Goal: Task Accomplishment & Management: Use online tool/utility

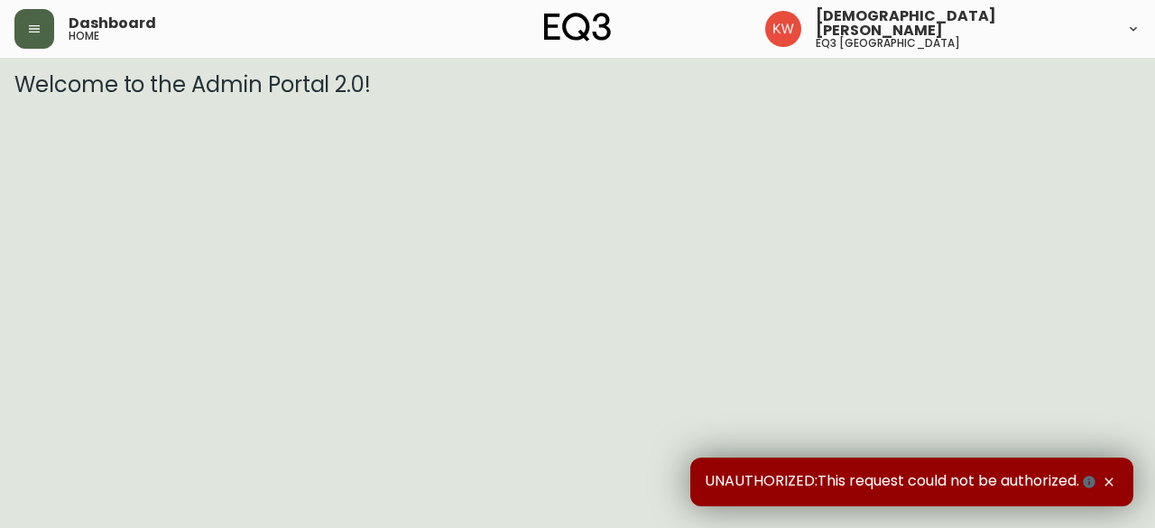
click at [49, 23] on button "button" at bounding box center [34, 29] width 40 height 40
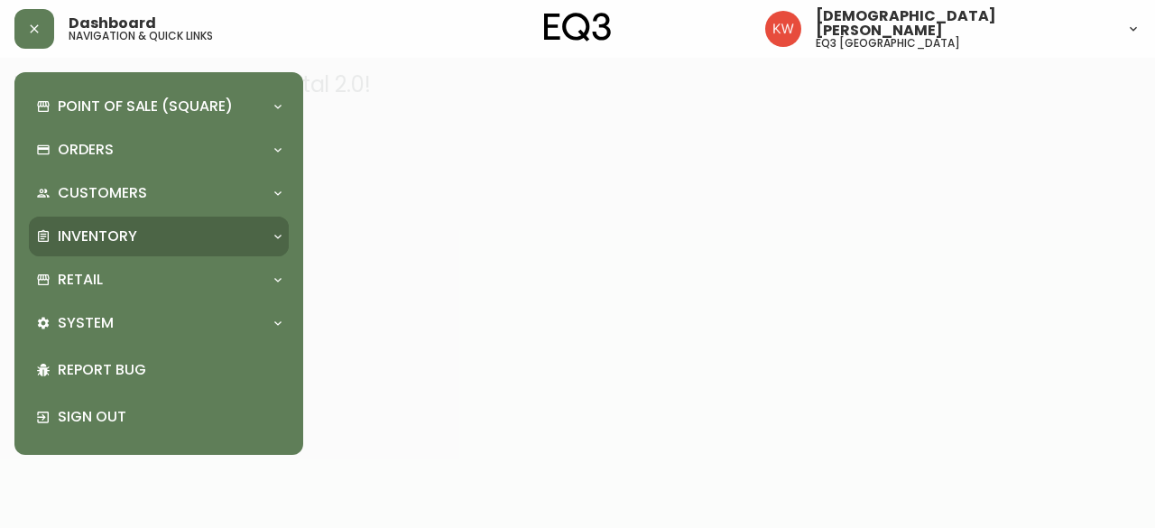
click at [275, 235] on icon at bounding box center [278, 236] width 14 height 14
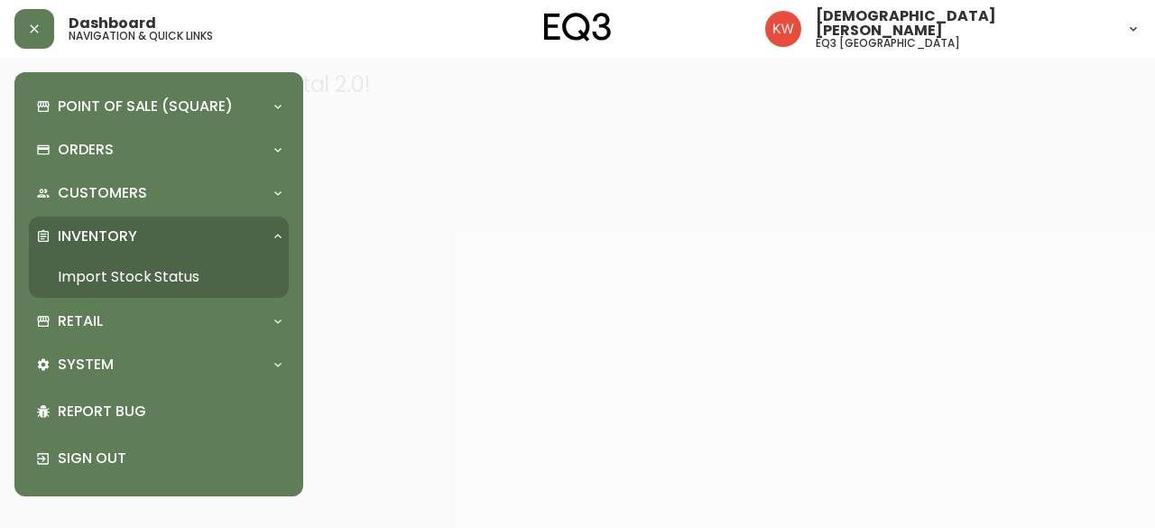
click at [137, 280] on link "Import Stock Status" at bounding box center [159, 276] width 260 height 41
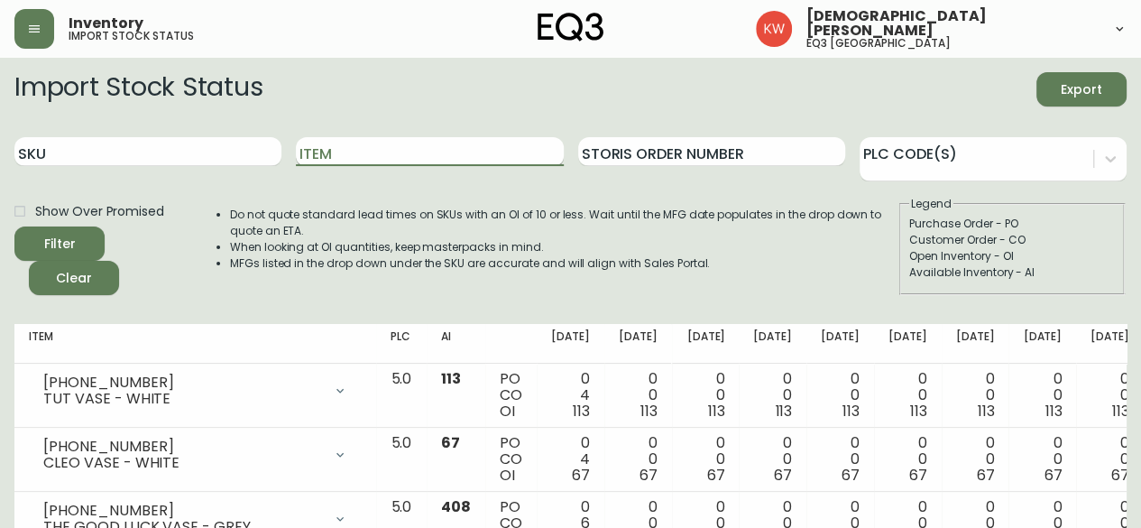
click at [456, 152] on input "Item" at bounding box center [429, 151] width 267 height 29
click at [157, 155] on input "SKU" at bounding box center [147, 151] width 267 height 29
paste input "3020-654-13-A"
type input "3020-654-13-A"
click at [14, 226] on button "Filter" at bounding box center [59, 243] width 90 height 34
